Goal: Information Seeking & Learning: Learn about a topic

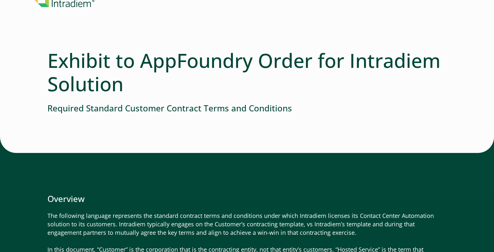
scroll to position [97, 0]
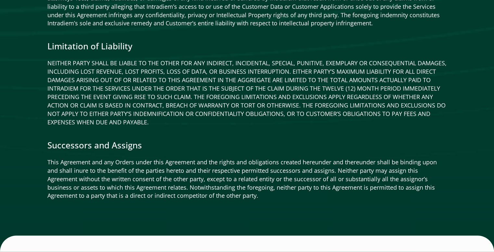
scroll to position [1405, 0]
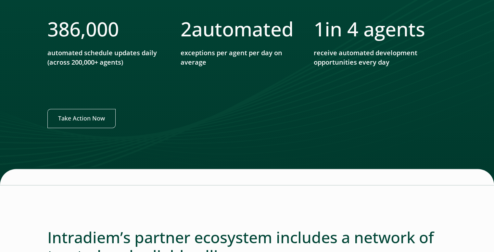
scroll to position [909, 0]
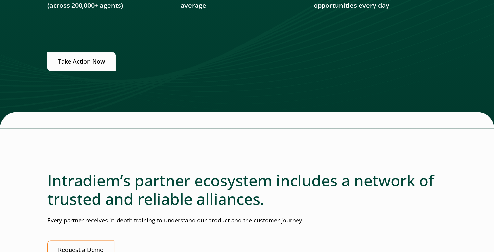
click at [92, 60] on link "Take Action Now" at bounding box center [81, 61] width 68 height 19
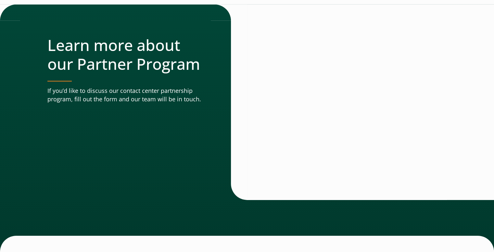
scroll to position [2187, 0]
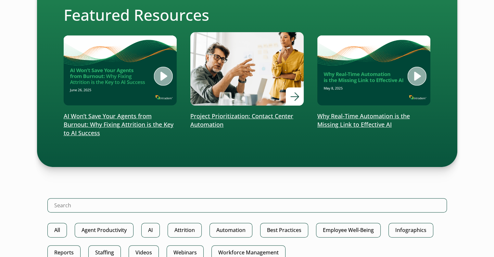
scroll to position [127, 0]
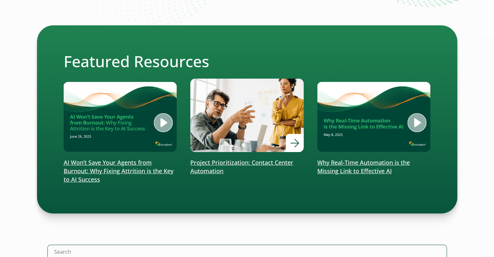
click at [232, 162] on p "Project Prioritization: Contact Center Automation" at bounding box center [246, 166] width 113 height 17
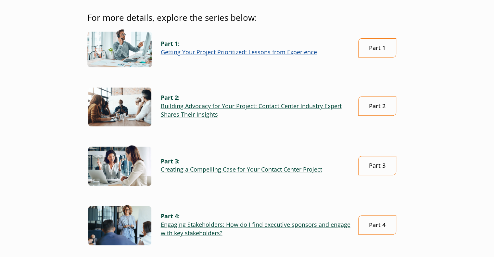
scroll to position [195, 0]
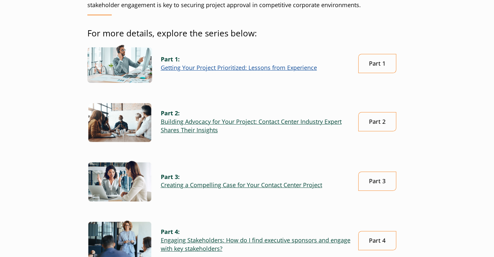
click at [204, 67] on link "Getting Your Project Prioritized: Lessons from Experience" at bounding box center [239, 68] width 156 height 8
click at [379, 68] on link "Part 1" at bounding box center [377, 63] width 38 height 19
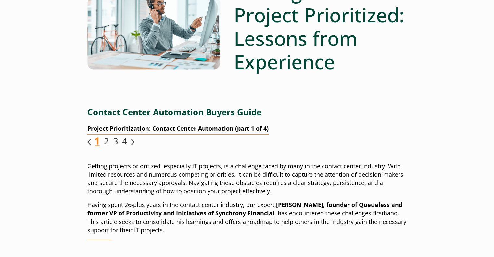
click at [104, 141] on img "Link opens in a new window" at bounding box center [106, 140] width 5 height 7
